Goal: Task Accomplishment & Management: Use online tool/utility

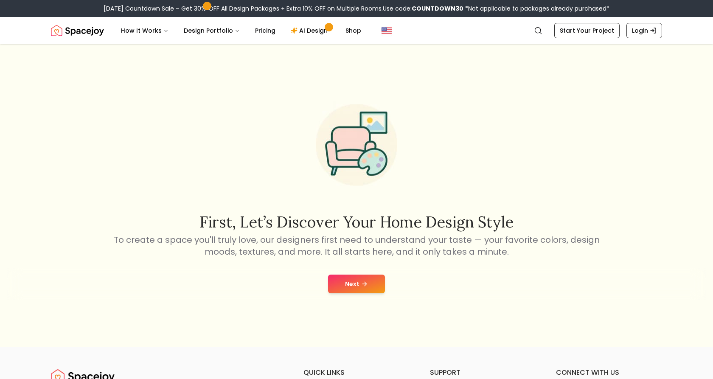
click at [356, 284] on button "Next" at bounding box center [356, 284] width 57 height 19
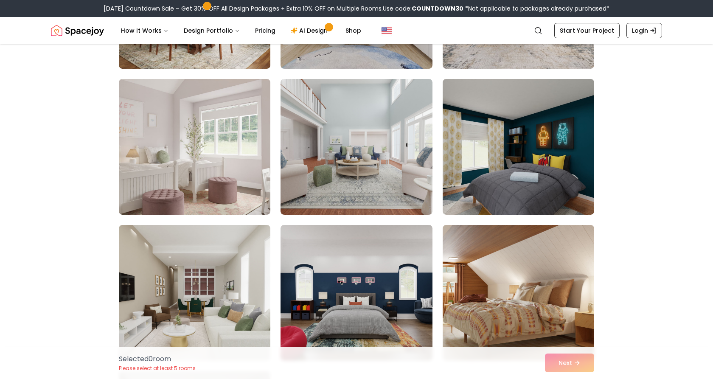
scroll to position [189, 0]
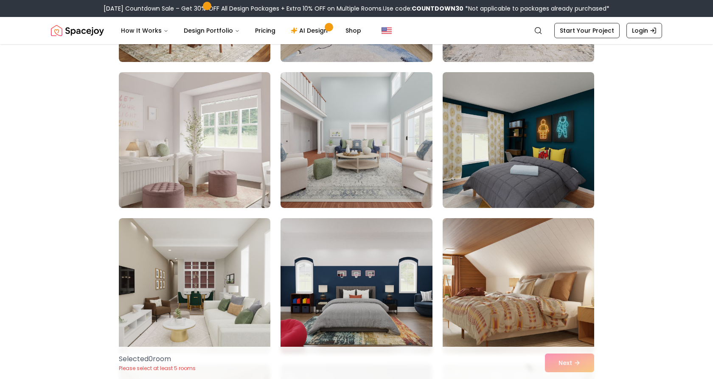
click at [511, 329] on img at bounding box center [518, 286] width 159 height 143
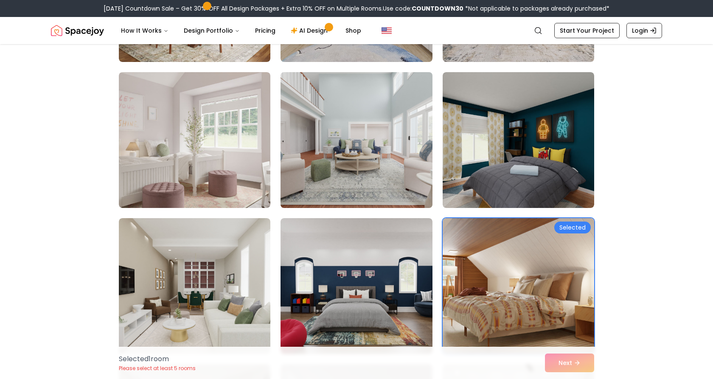
click at [382, 191] on img at bounding box center [356, 140] width 159 height 143
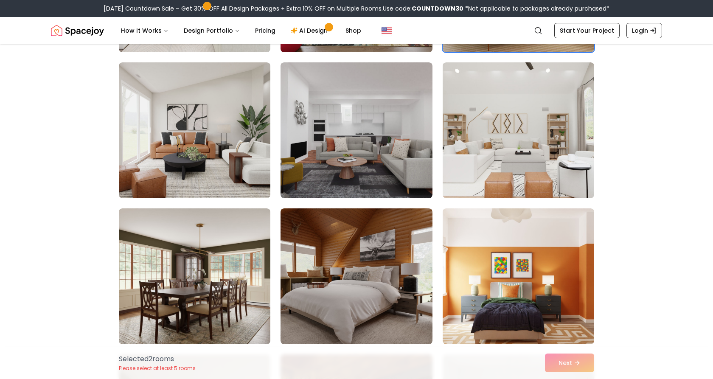
scroll to position [492, 0]
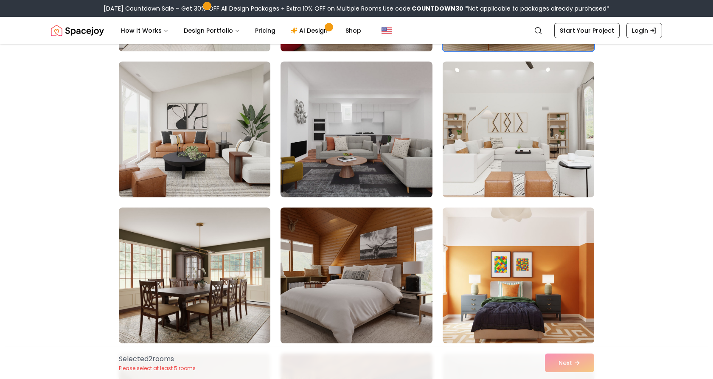
click at [391, 267] on img at bounding box center [356, 275] width 159 height 143
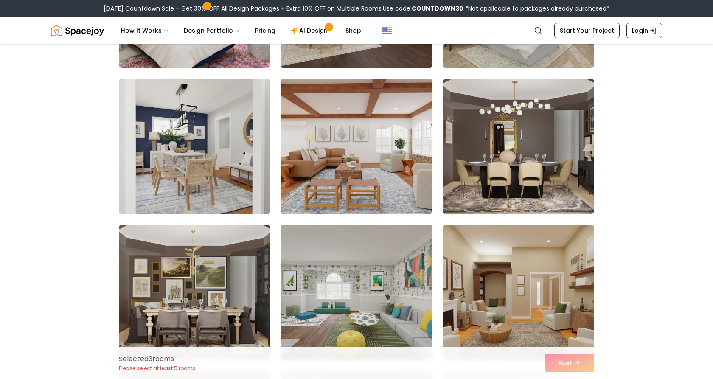
scroll to position [1076, 0]
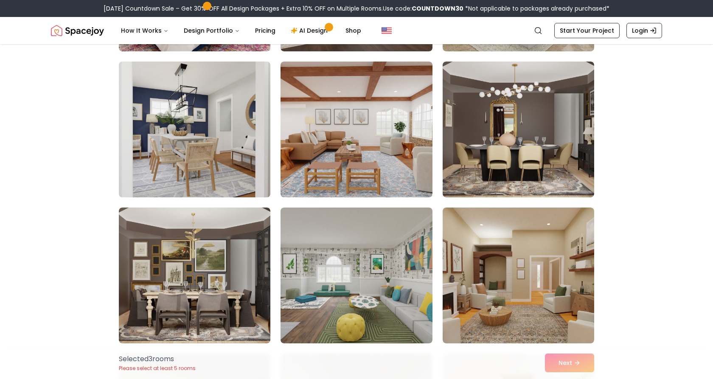
click at [215, 113] on img at bounding box center [194, 129] width 159 height 143
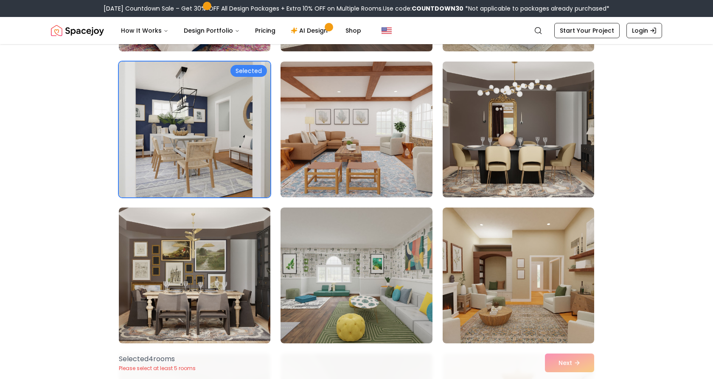
click at [489, 171] on img at bounding box center [518, 129] width 159 height 143
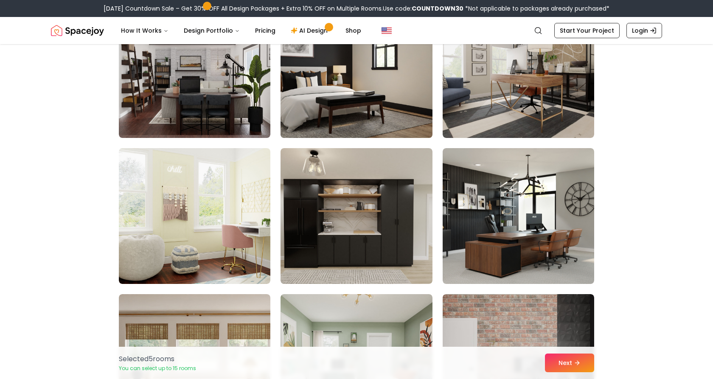
scroll to position [1576, 0]
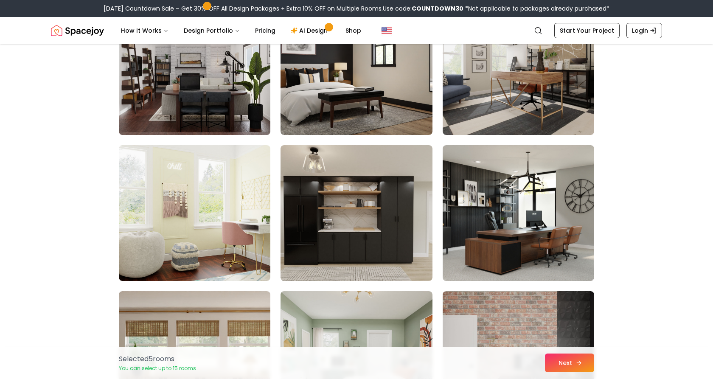
click at [569, 356] on button "Next" at bounding box center [569, 363] width 49 height 19
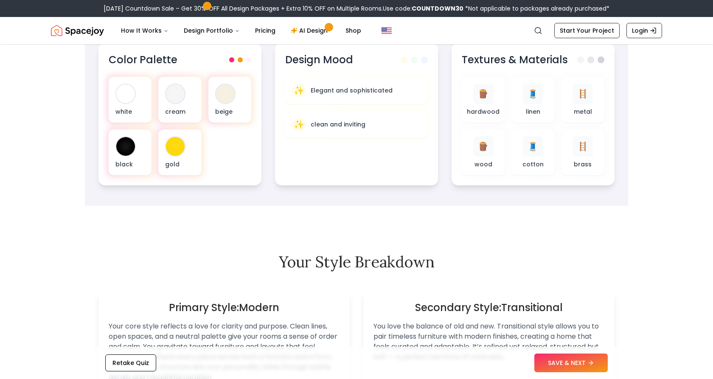
scroll to position [310, 0]
